Goal: Check status: Check status

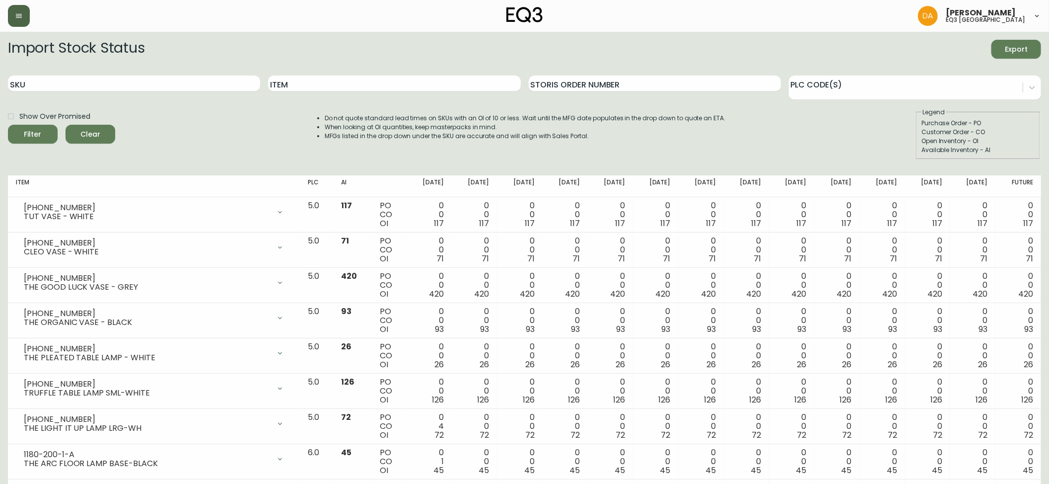
click at [22, 21] on button "button" at bounding box center [19, 16] width 22 height 22
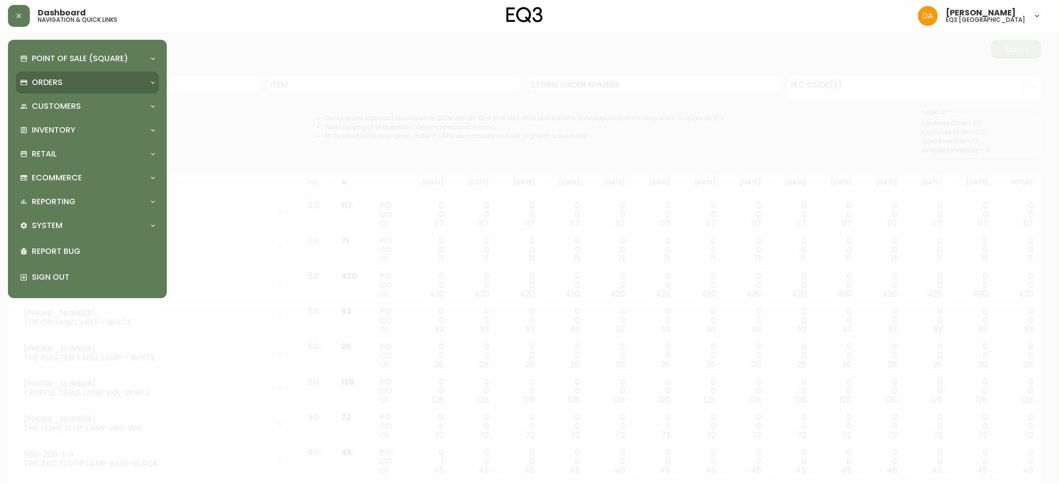
click at [55, 84] on p "Orders" at bounding box center [47, 82] width 31 height 11
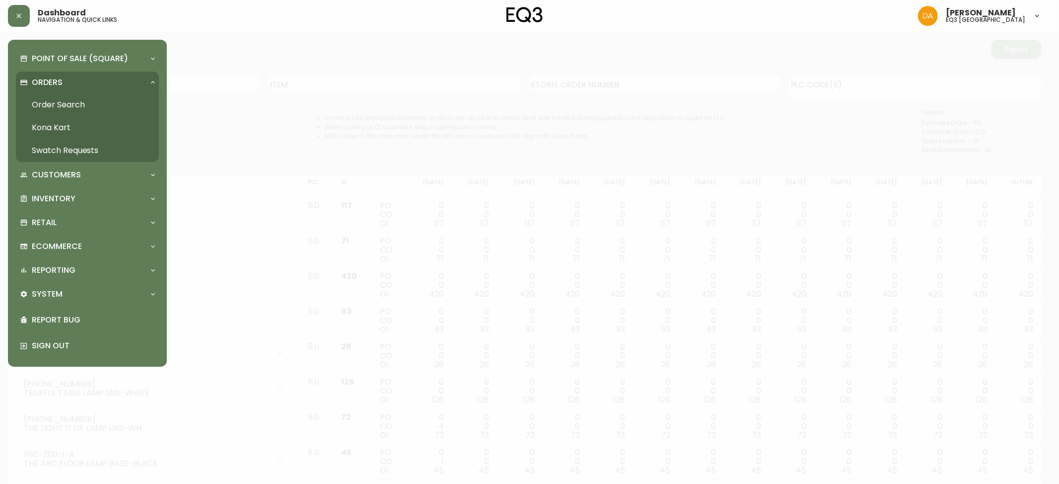
drag, startPoint x: 67, startPoint y: 106, endPoint x: 76, endPoint y: 111, distance: 11.3
click at [67, 106] on link "Order Search" at bounding box center [87, 104] width 143 height 23
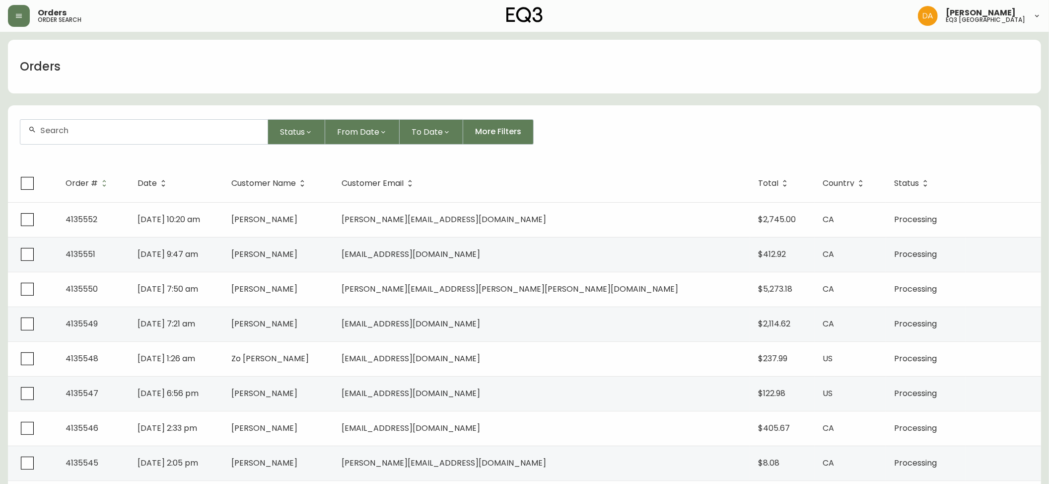
click at [127, 128] on input "text" at bounding box center [149, 130] width 219 height 9
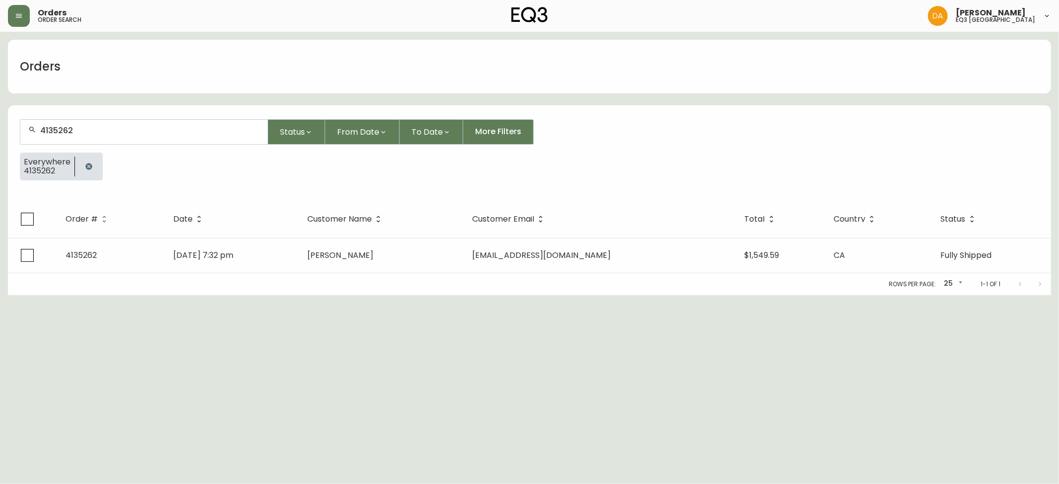
type input "4135262"
click at [82, 295] on html "Orders order search [PERSON_NAME] eq3 calgary Orders 4135262 Status From Date T…" at bounding box center [529, 147] width 1059 height 295
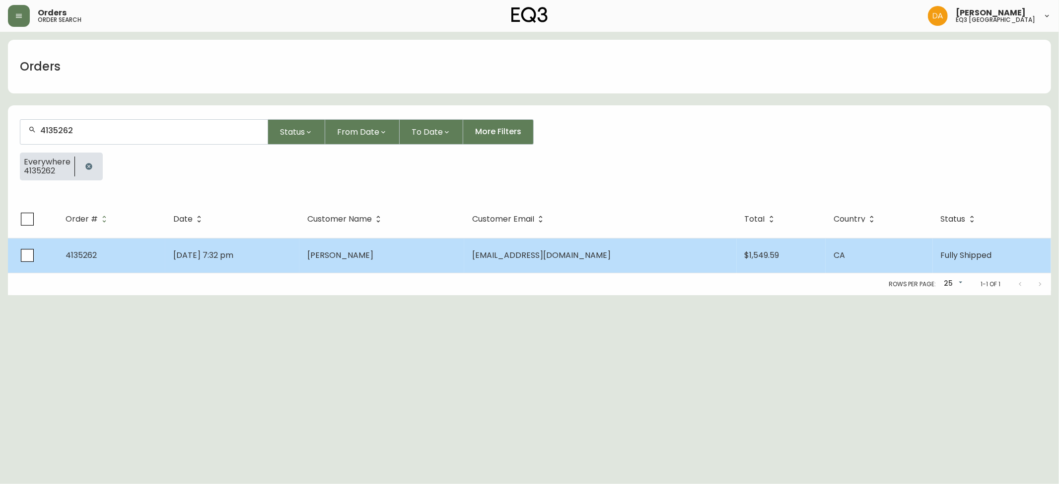
click at [84, 258] on span "4135262" at bounding box center [81, 254] width 31 height 11
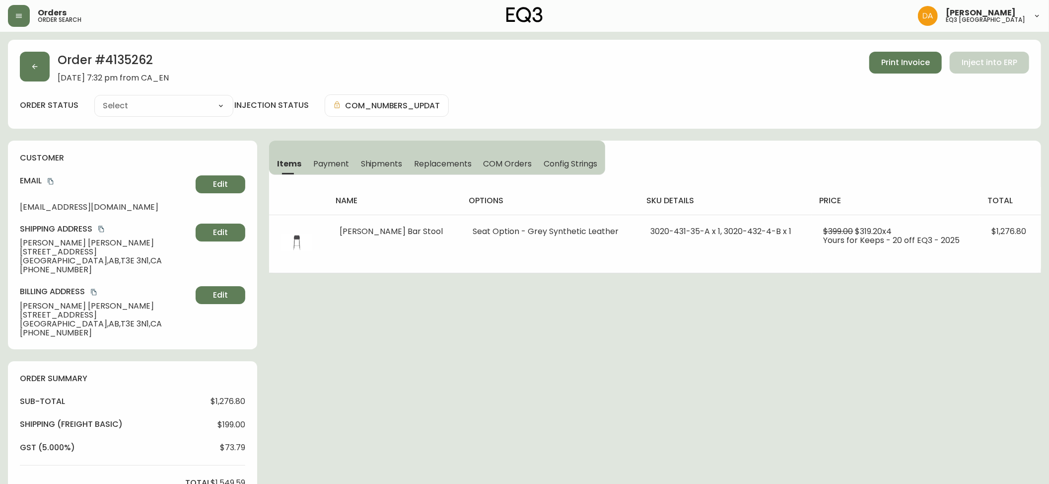
type input "Fully Shipped"
select select "FULLY_SHIPPED"
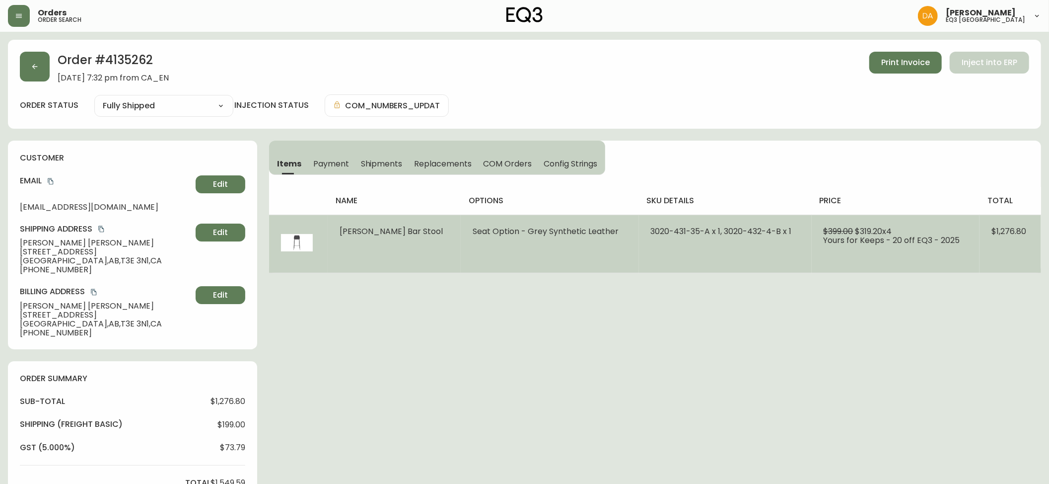
click at [380, 233] on span "[PERSON_NAME] Bar Stool" at bounding box center [391, 230] width 103 height 11
click at [468, 241] on td "Seat Option - Grey Synthetic Leather" at bounding box center [550, 243] width 178 height 58
click at [593, 240] on td "Seat Option - Grey Synthetic Leather" at bounding box center [550, 243] width 178 height 58
drag, startPoint x: 622, startPoint y: 231, endPoint x: 680, endPoint y: 228, distance: 58.1
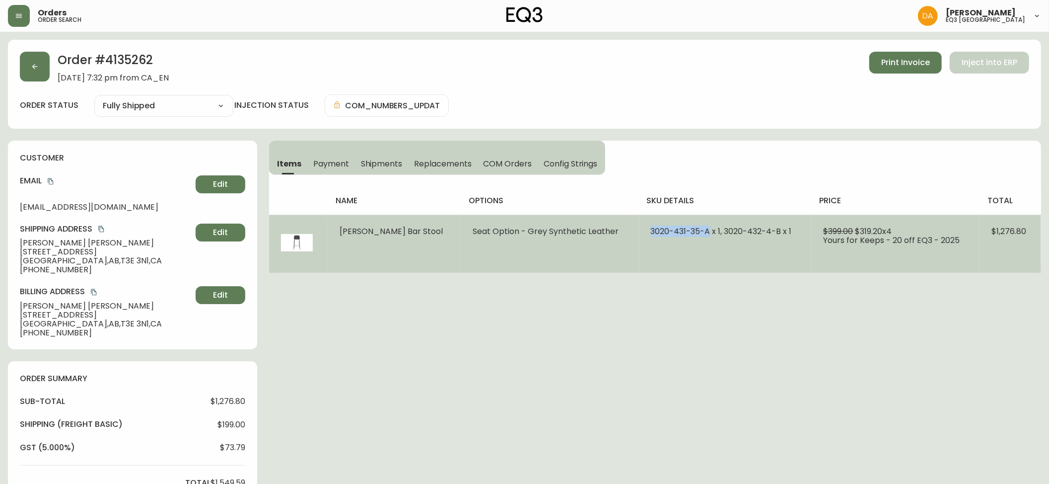
click at [680, 228] on span "3020-431-35-A x 1, 3020-432-4-B x 1" at bounding box center [721, 230] width 141 height 11
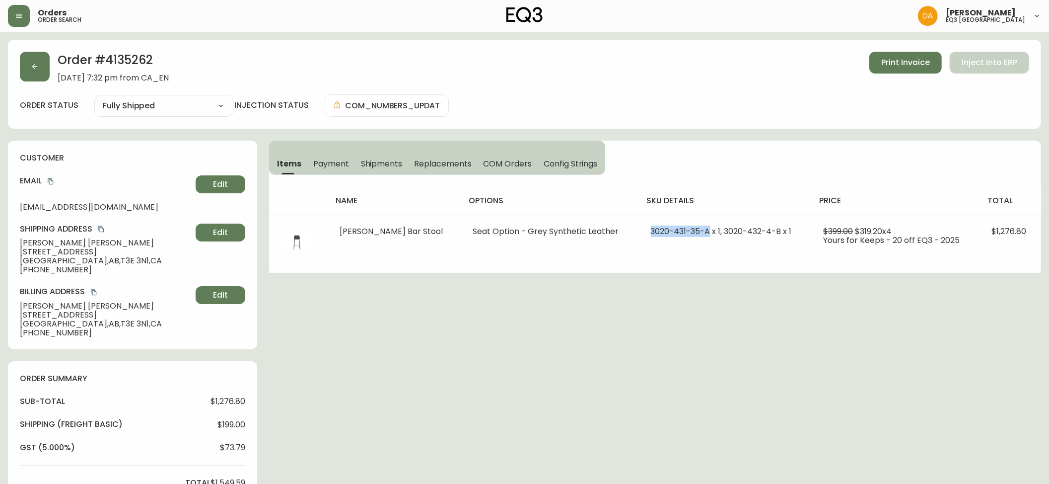
copy span "3020-431-35-A"
click at [478, 426] on div "Order # 4135262 [DATE] 7:32 pm from CA_EN Print Invoice Inject into ERP order s…" at bounding box center [524, 421] width 1033 height 763
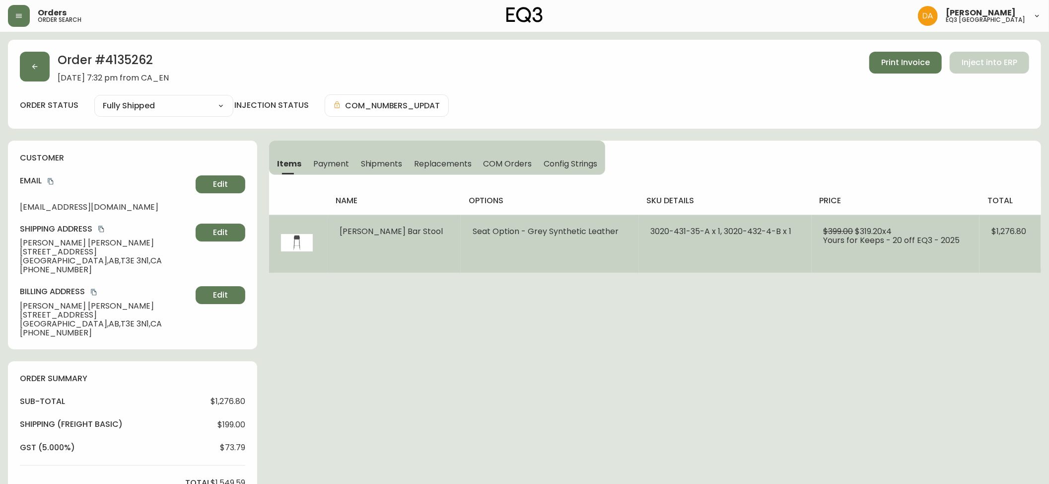
click at [384, 233] on span "[PERSON_NAME] Bar Stool" at bounding box center [391, 230] width 103 height 11
click at [301, 243] on img at bounding box center [297, 243] width 32 height 32
drag, startPoint x: 695, startPoint y: 233, endPoint x: 752, endPoint y: 237, distance: 56.7
click at [752, 237] on span "3020-431-35-A x 1, 3020-432-4-B x 1" at bounding box center [721, 230] width 141 height 11
copy span "3020-432-4-B"
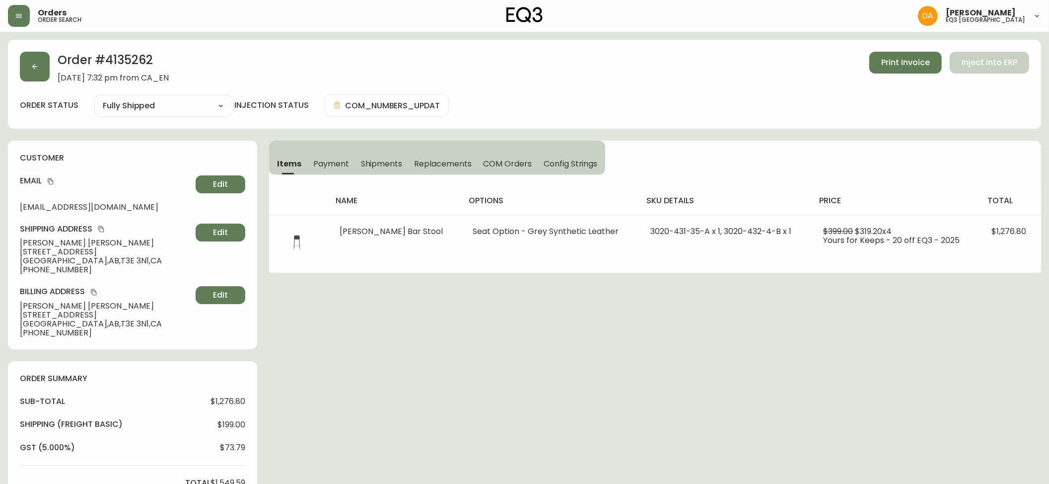
click at [1034, 350] on div "Order # 4135262 [DATE] 7:32 pm from CA_EN Print Invoice Inject into ERP order s…" at bounding box center [524, 421] width 1033 height 763
